Goal: Information Seeking & Learning: Learn about a topic

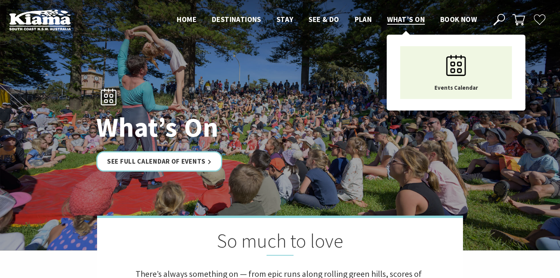
click at [401, 18] on span "What’s On" at bounding box center [406, 19] width 38 height 9
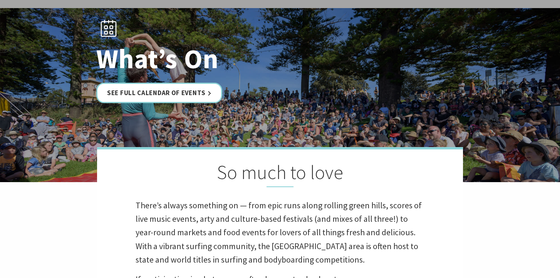
scroll to position [39, 0]
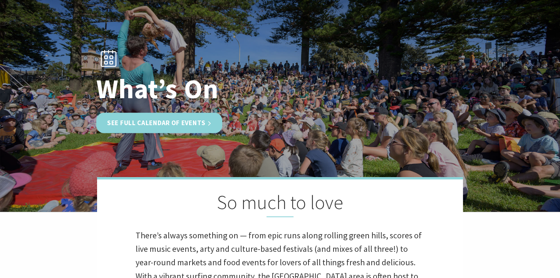
click at [215, 121] on link "See Full Calendar of Events" at bounding box center [159, 123] width 126 height 20
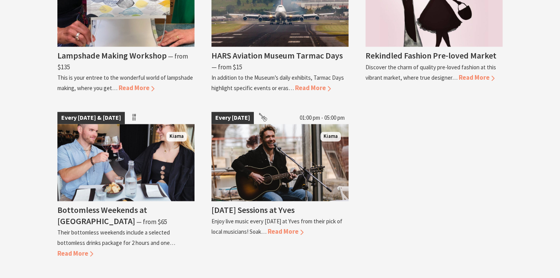
scroll to position [1502, 0]
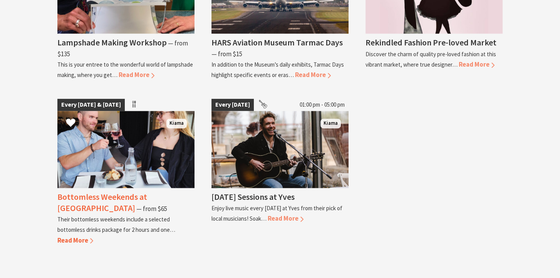
click at [90, 238] on span "Read More" at bounding box center [75, 240] width 36 height 8
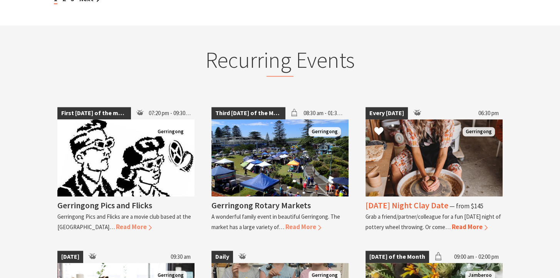
scroll to position [655, 0]
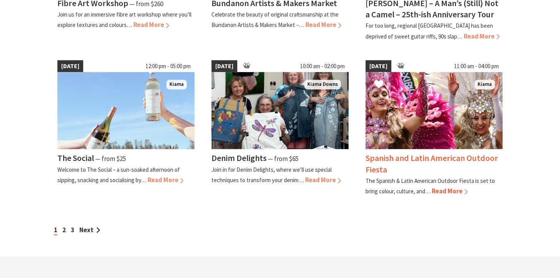
click at [407, 158] on h4 "Spanish and Latin American Outdoor Fiesta" at bounding box center [432, 164] width 133 height 22
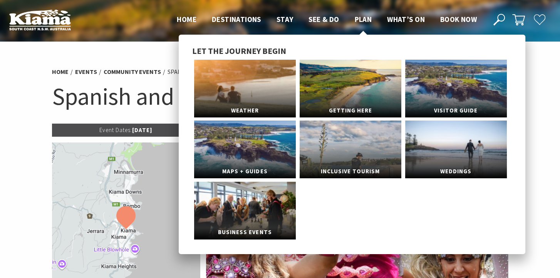
click at [362, 18] on span "Plan" at bounding box center [363, 19] width 17 height 9
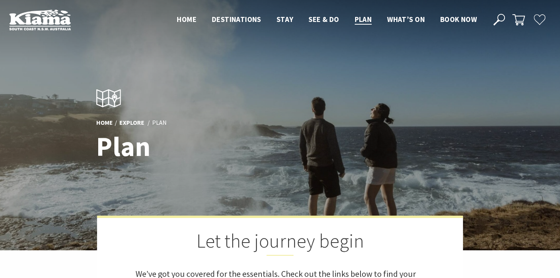
click at [158, 54] on div "Home Explore Plan Plan Let the journey begin We’ve got you covered for the esse…" at bounding box center [280, 178] width 560 height 356
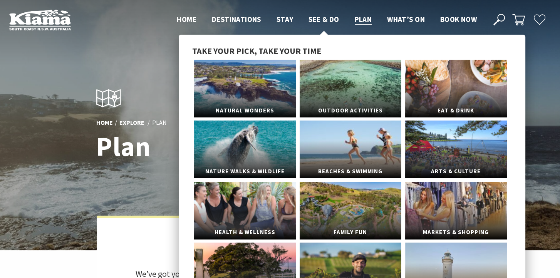
click at [314, 20] on span "See & Do" at bounding box center [324, 19] width 30 height 9
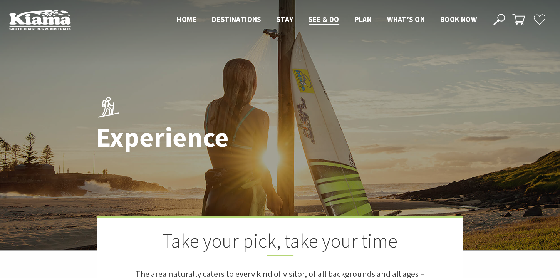
click at [72, 64] on div "Experience Take your pick, take your time The area naturally caters to every ki…" at bounding box center [280, 185] width 560 height 370
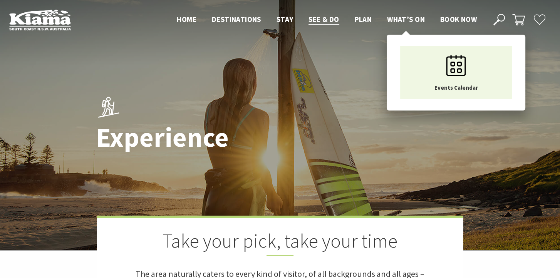
click at [411, 18] on span "What’s On" at bounding box center [406, 19] width 38 height 9
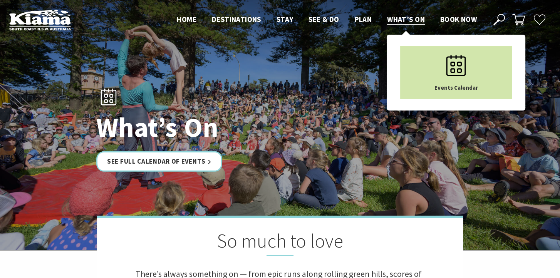
click at [445, 89] on span "Events Calendar" at bounding box center [457, 87] width 44 height 7
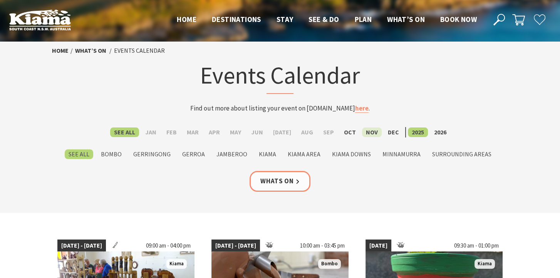
click at [365, 129] on label "Nov" at bounding box center [372, 133] width 20 height 10
click at [0, 0] on input "Nov" at bounding box center [0, 0] width 0 height 0
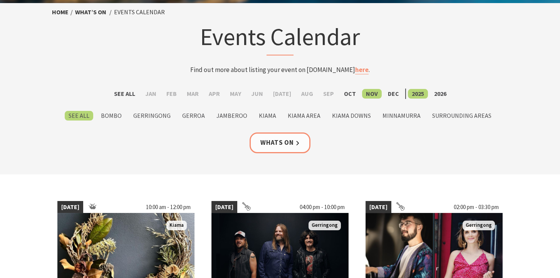
scroll to position [193, 0]
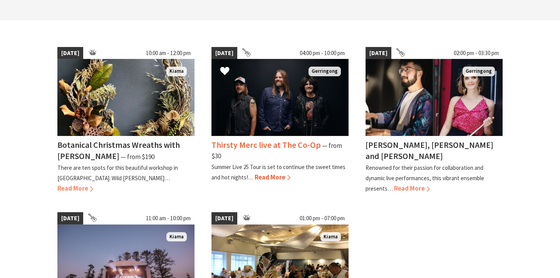
click at [288, 174] on span "Read More" at bounding box center [273, 177] width 36 height 8
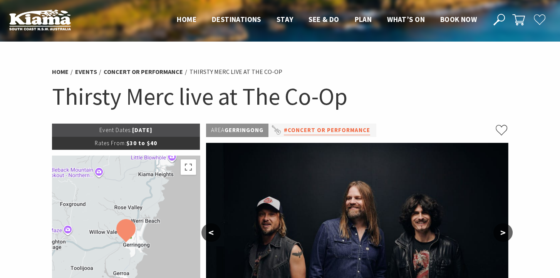
click at [355, 132] on link "#Concert or Performance" at bounding box center [327, 131] width 86 height 10
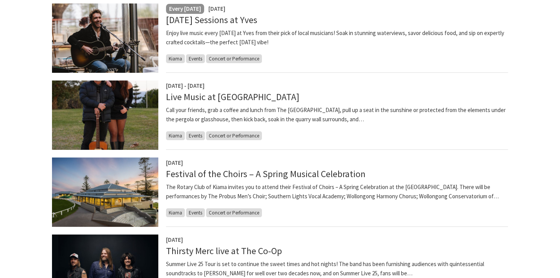
scroll to position [270, 0]
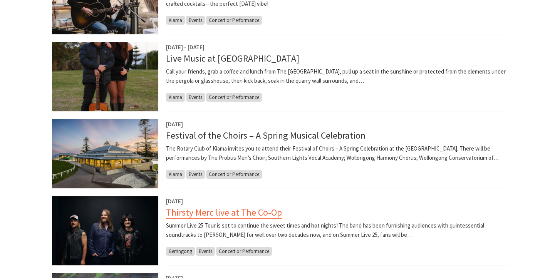
click at [247, 213] on link "Thirsty Merc live at The Co-Op" at bounding box center [224, 212] width 116 height 12
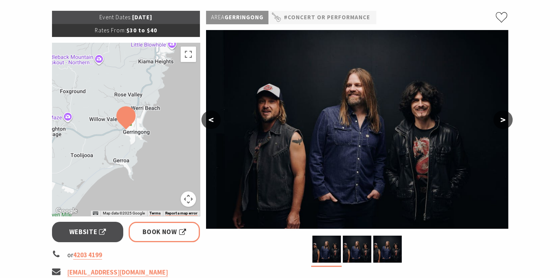
scroll to position [270, 0]
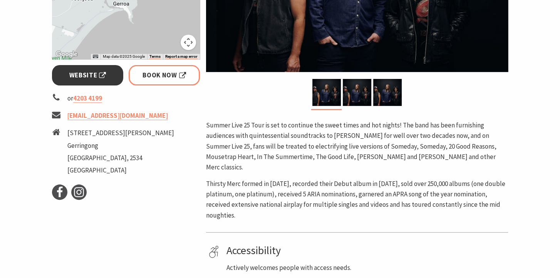
click at [83, 71] on span "Website" at bounding box center [87, 75] width 37 height 10
